Goal: Information Seeking & Learning: Learn about a topic

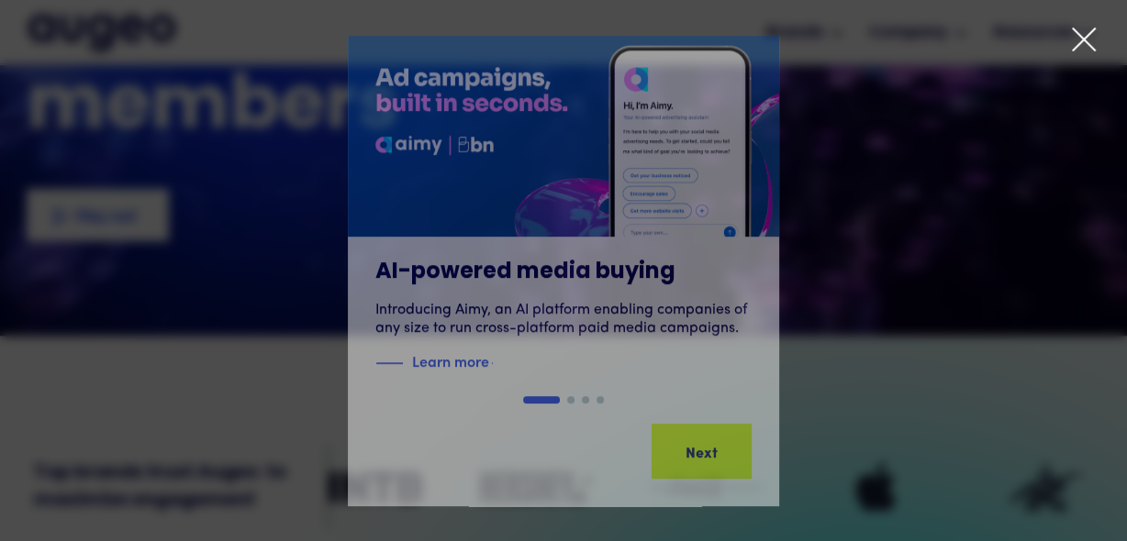
scroll to position [587, 0]
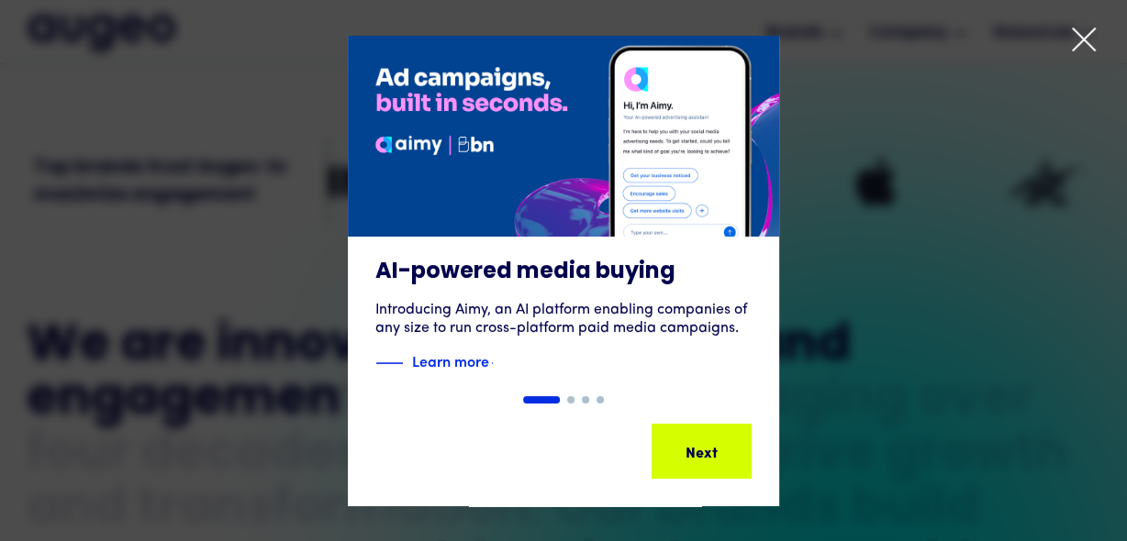
click at [1088, 18] on div at bounding box center [563, 270] width 1127 height 541
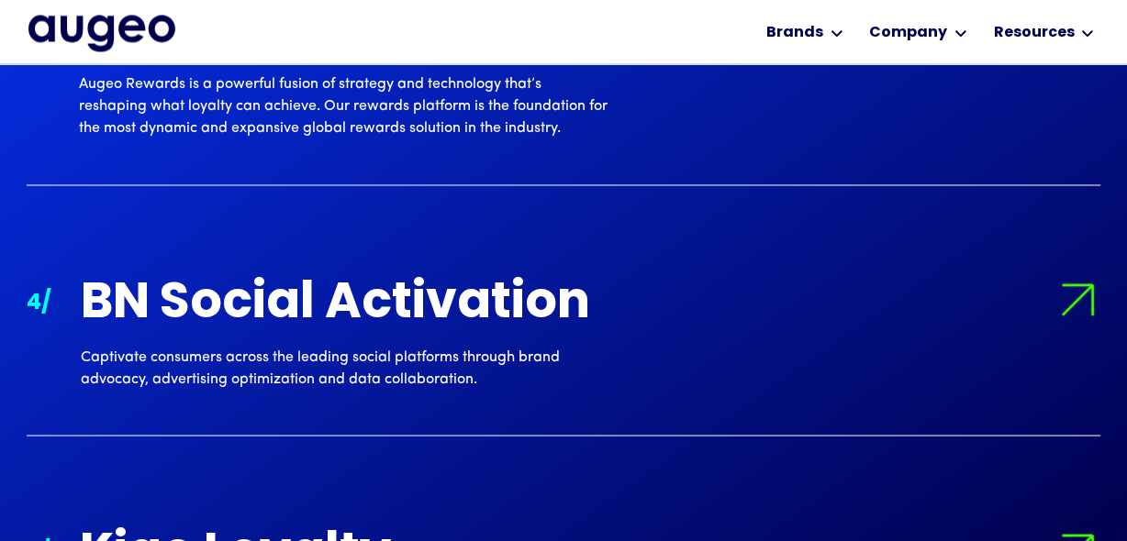
scroll to position [2309, 0]
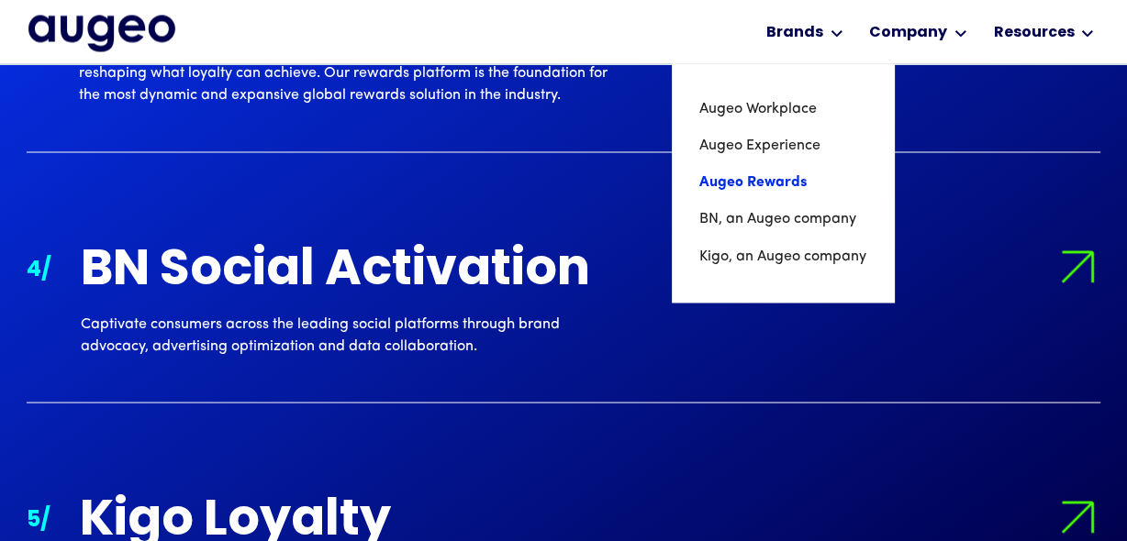
click at [786, 180] on link "Augeo Rewards" at bounding box center [782, 182] width 167 height 37
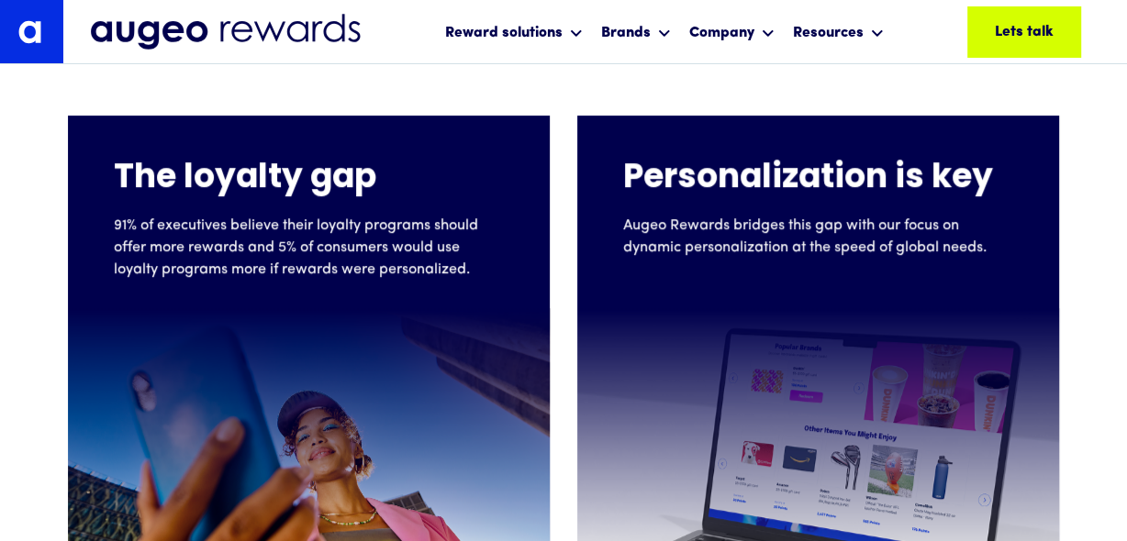
scroll to position [1135, 0]
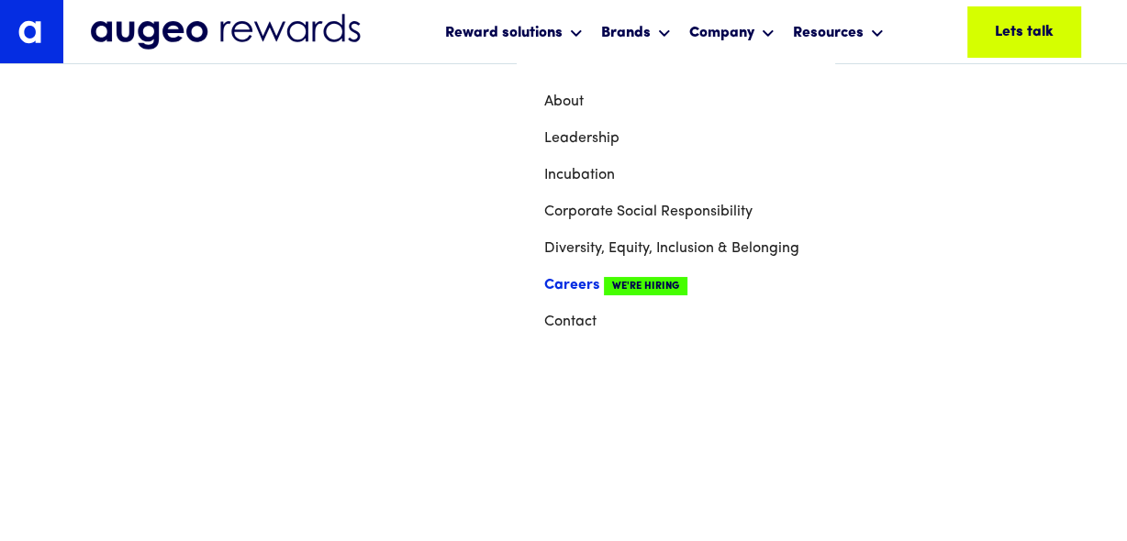
click at [592, 278] on link "Careers We're Hiring" at bounding box center [675, 285] width 262 height 37
